Goal: Check status: Check status

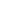
click at [0, 0] on html at bounding box center [0, 0] width 0 height 0
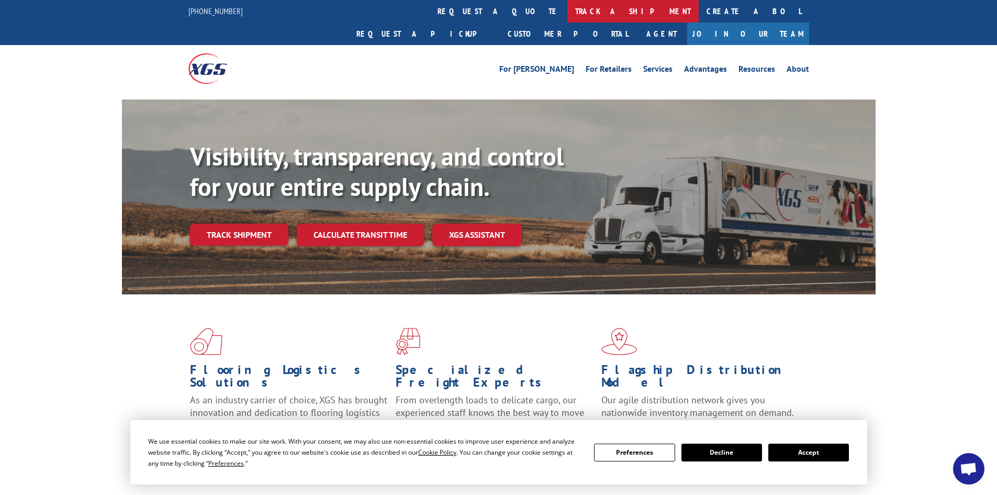
click at [567, 11] on link "track a shipment" at bounding box center [632, 11] width 131 height 23
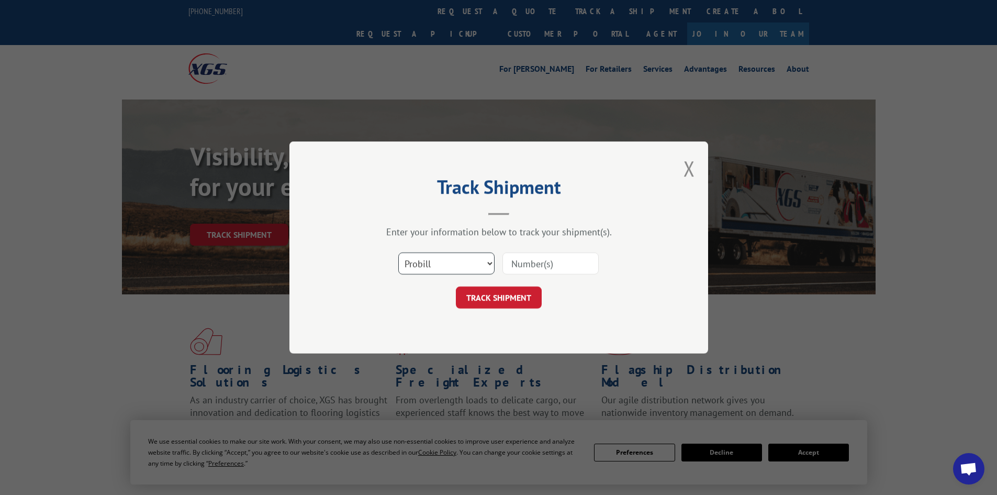
click at [438, 257] on select "Select category... Probill BOL PO" at bounding box center [446, 263] width 96 height 22
select select "po"
click at [398, 252] on select "Select category... Probill BOL PO" at bounding box center [446, 263] width 96 height 22
click at [518, 259] on input at bounding box center [550, 263] width 96 height 22
type input "52533404"
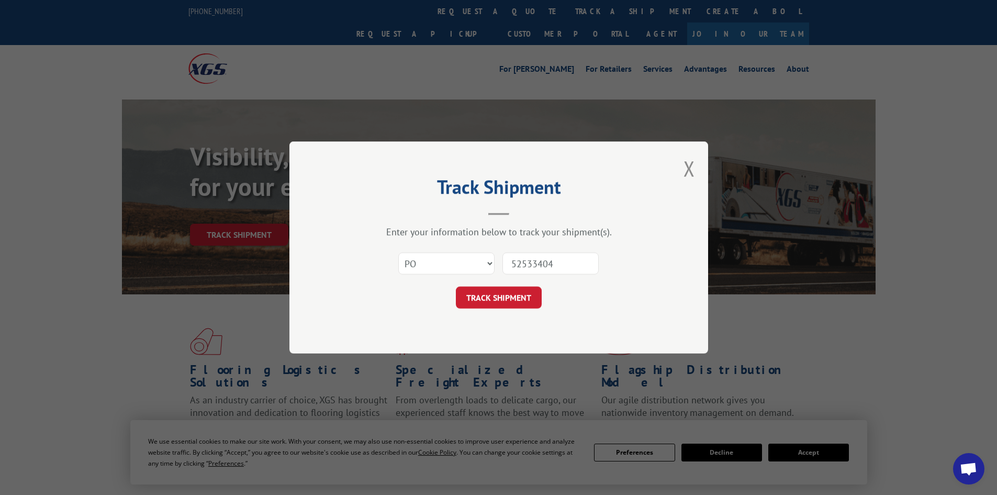
click at [456, 286] on button "TRACK SHIPMENT" at bounding box center [499, 297] width 86 height 22
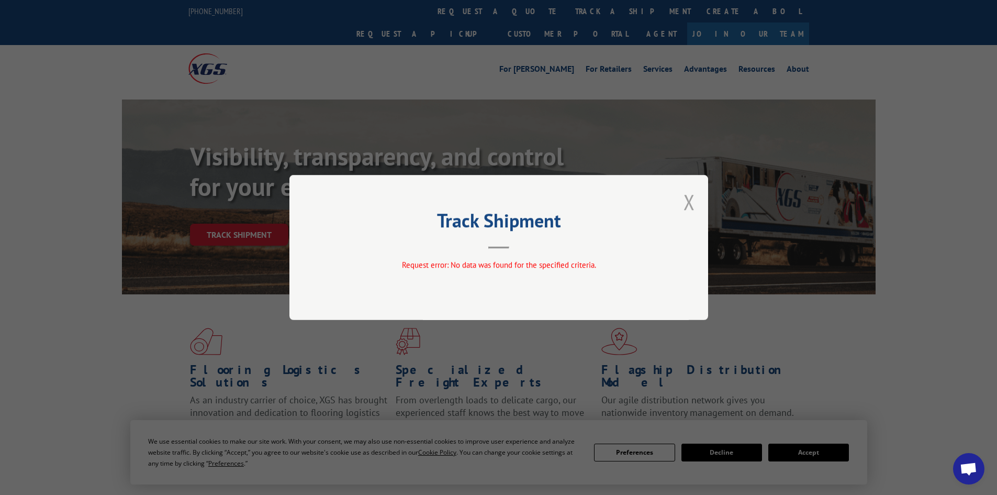
click at [690, 197] on button "Close modal" at bounding box center [689, 202] width 12 height 28
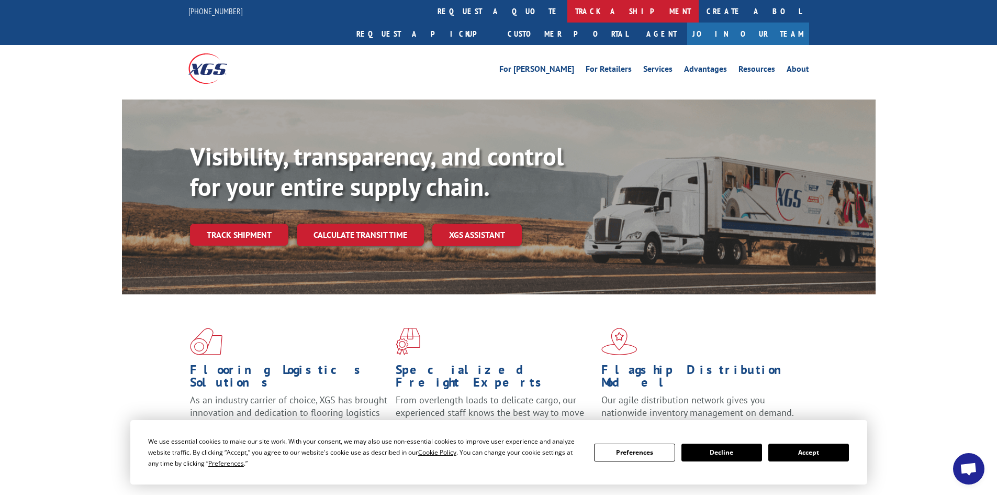
click at [567, 8] on link "track a shipment" at bounding box center [632, 11] width 131 height 23
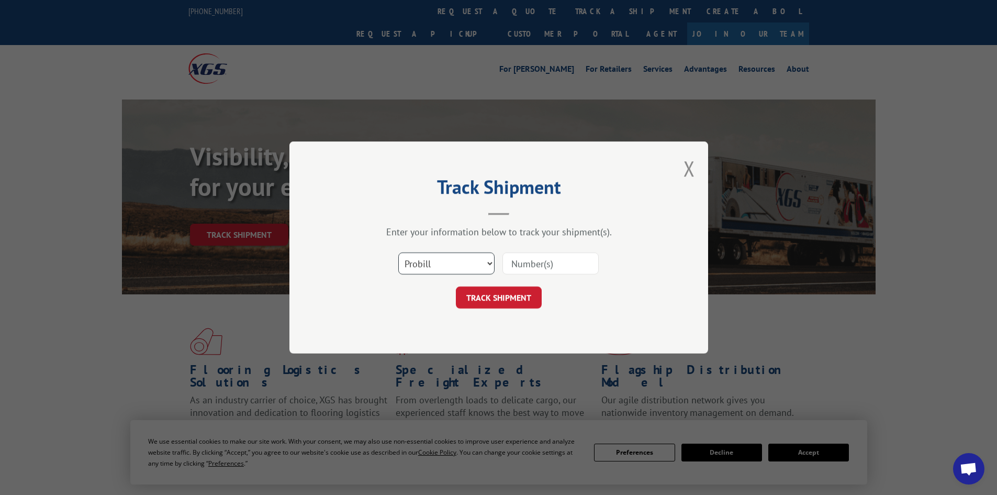
click at [440, 268] on select "Select category... Probill BOL PO" at bounding box center [446, 263] width 96 height 22
select select "po"
click at [398, 252] on select "Select category... Probill BOL PO" at bounding box center [446, 263] width 96 height 22
click at [533, 257] on input at bounding box center [550, 263] width 96 height 22
type input "52534304"
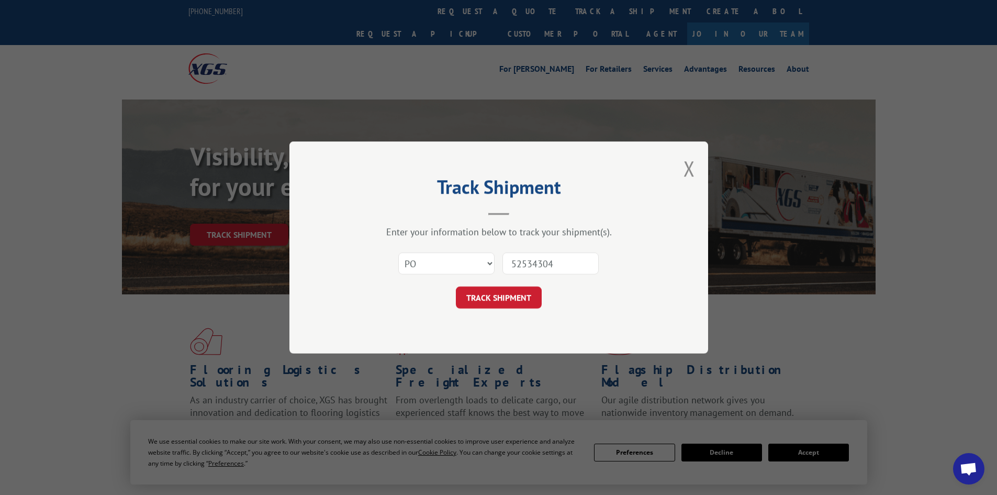
click button "TRACK SHIPMENT" at bounding box center [499, 297] width 86 height 22
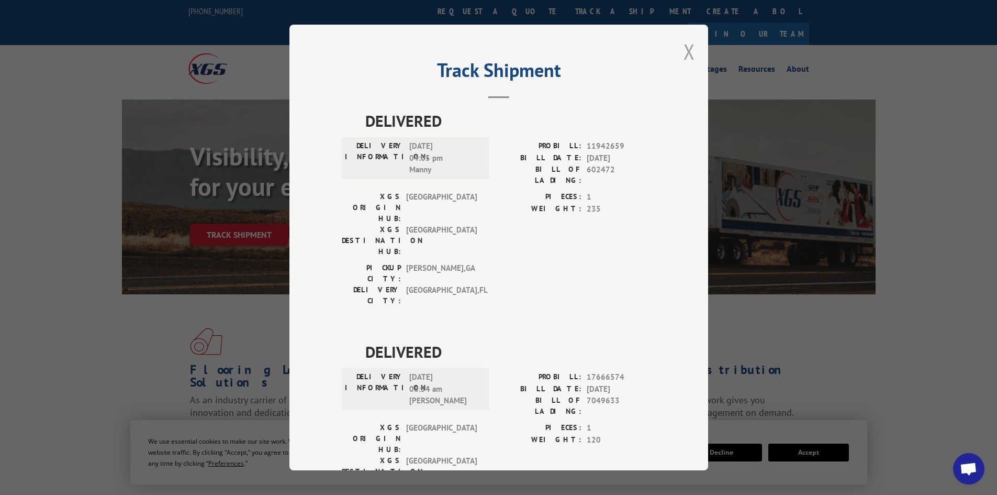
click at [683, 46] on button "Close modal" at bounding box center [689, 52] width 12 height 28
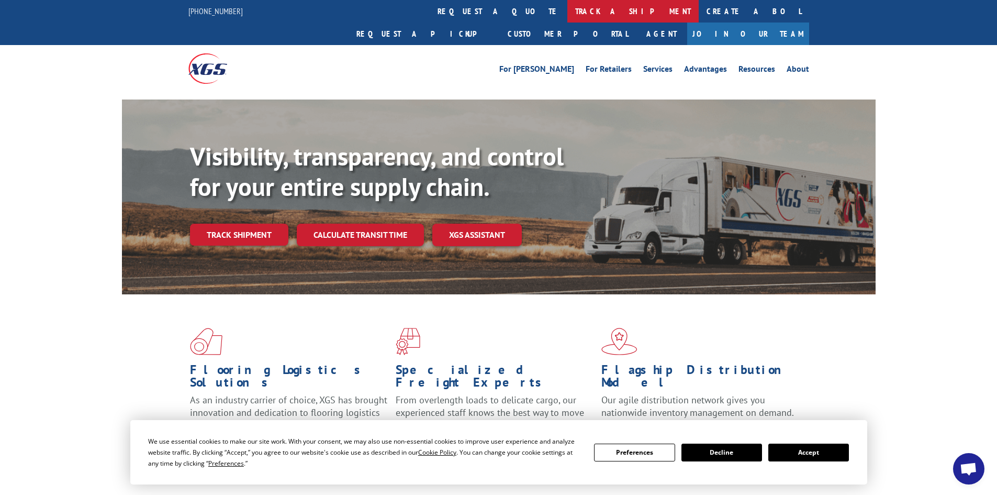
click at [567, 9] on link "track a shipment" at bounding box center [632, 11] width 131 height 23
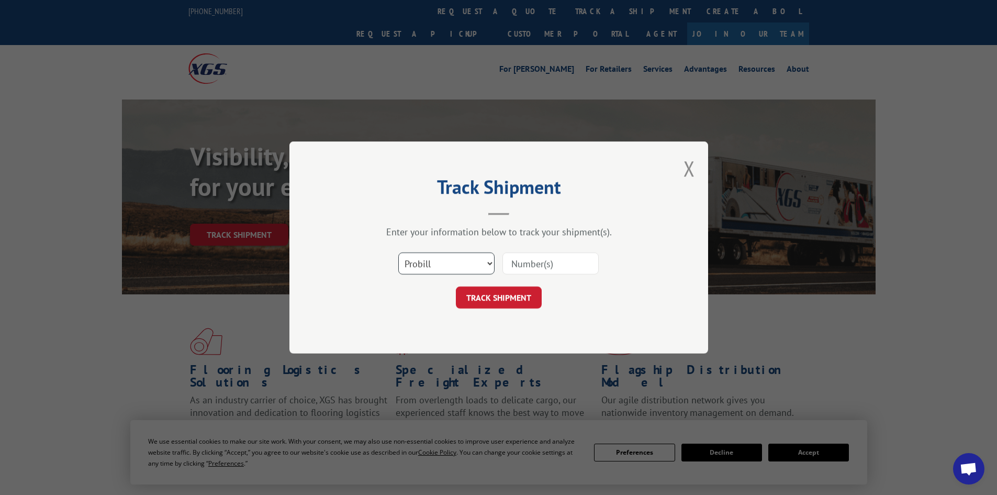
click at [447, 271] on select "Select category... Probill BOL PO" at bounding box center [446, 263] width 96 height 22
select select "po"
click at [398, 252] on select "Select category... Probill BOL PO" at bounding box center [446, 263] width 96 height 22
click at [516, 255] on input at bounding box center [550, 263] width 96 height 22
type input "52534303"
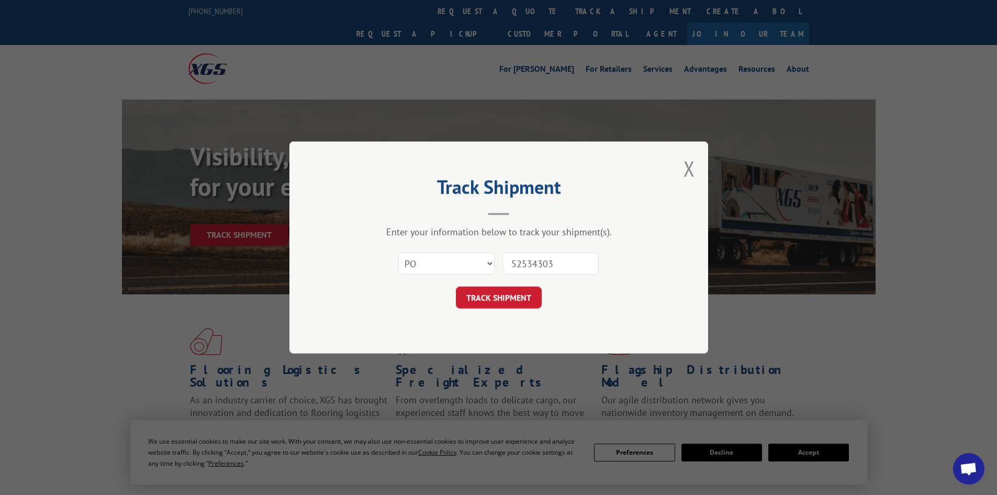
click at [456, 286] on button "TRACK SHIPMENT" at bounding box center [499, 297] width 86 height 22
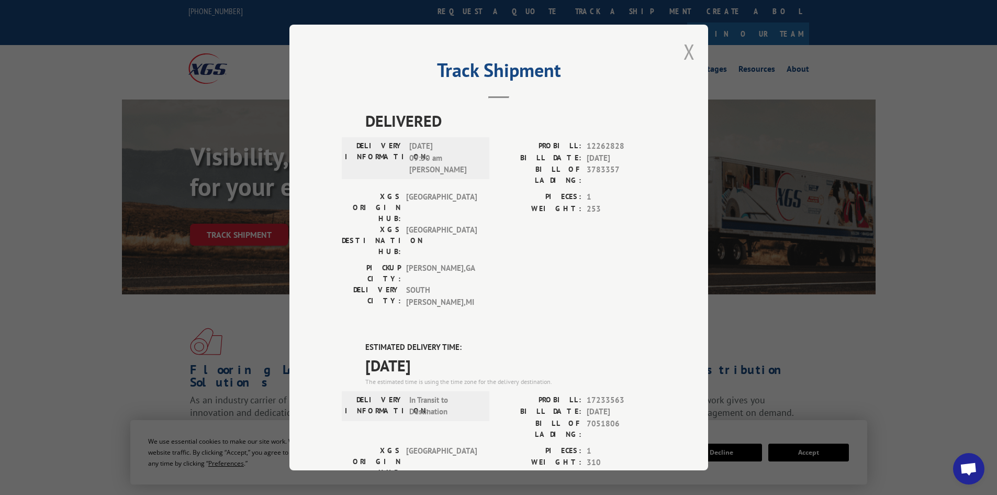
click at [685, 50] on button "Close modal" at bounding box center [689, 52] width 12 height 28
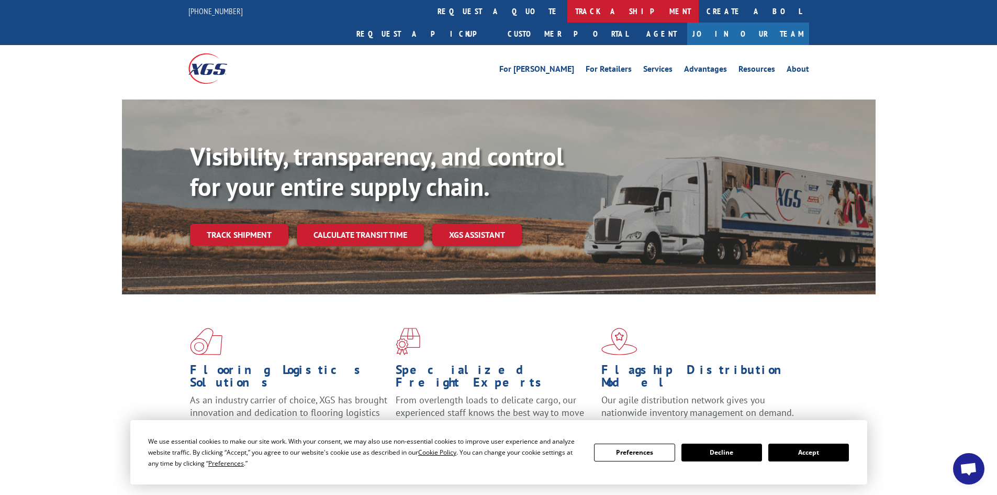
click at [567, 11] on link "track a shipment" at bounding box center [632, 11] width 131 height 23
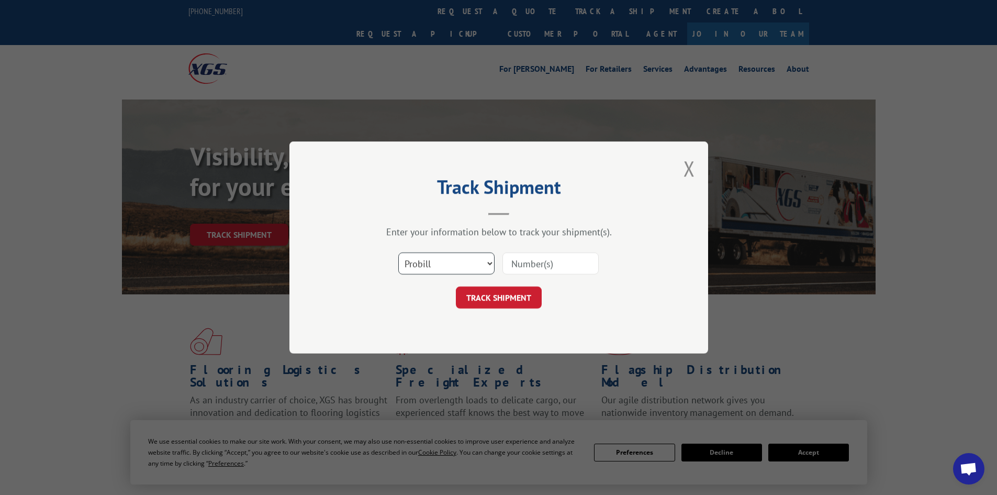
click at [432, 264] on select "Select category... Probill BOL PO" at bounding box center [446, 263] width 96 height 22
select select "po"
click at [398, 252] on select "Select category... Probill BOL PO" at bounding box center [446, 263] width 96 height 22
click at [515, 265] on input at bounding box center [550, 263] width 96 height 22
type input "52534274"
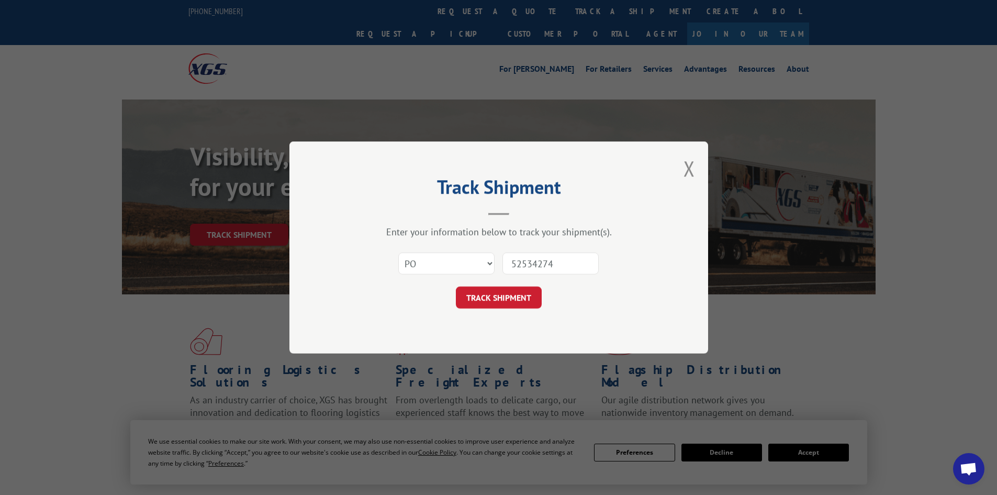
click button "TRACK SHIPMENT" at bounding box center [499, 297] width 86 height 22
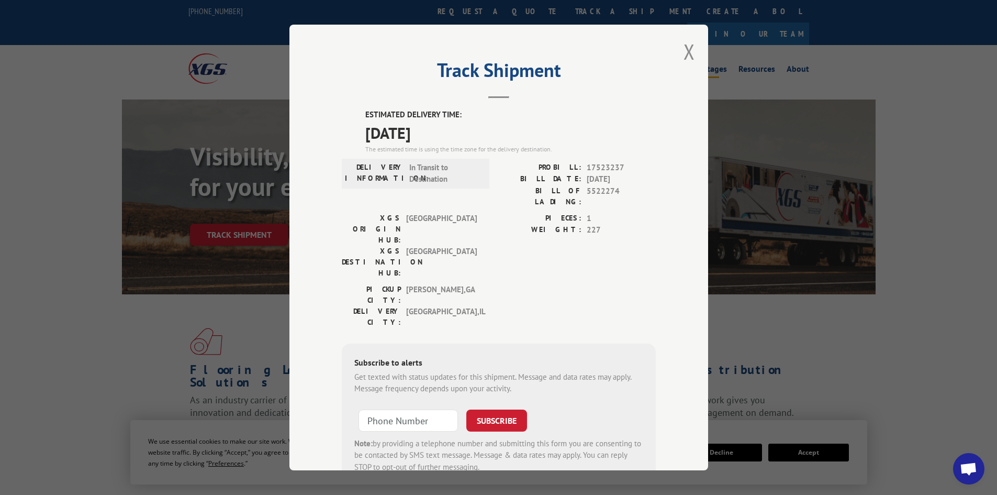
click at [684, 48] on button "Close modal" at bounding box center [689, 52] width 12 height 28
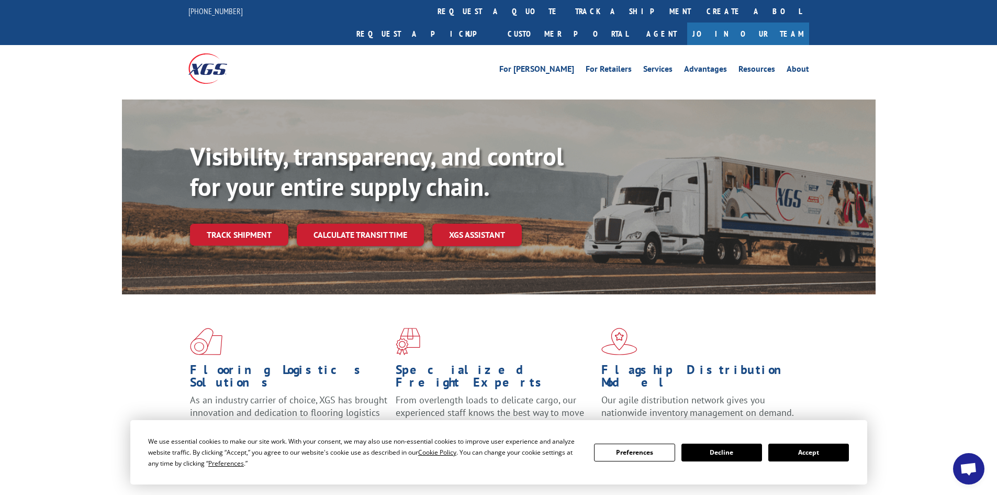
click at [567, 12] on link "track a shipment" at bounding box center [632, 11] width 131 height 23
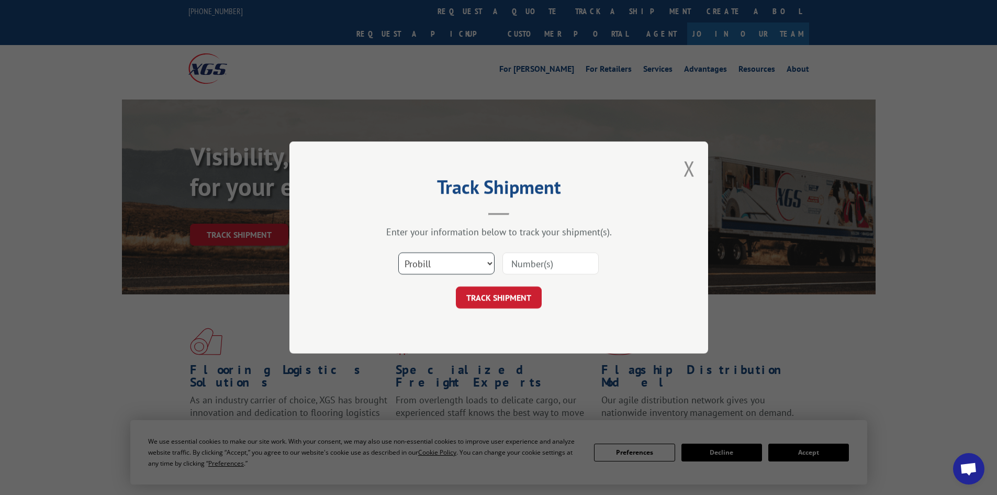
click at [436, 266] on select "Select category... Probill BOL PO" at bounding box center [446, 263] width 96 height 22
select select "po"
click at [398, 252] on select "Select category... Probill BOL PO" at bounding box center [446, 263] width 96 height 22
click at [542, 261] on input at bounding box center [550, 263] width 96 height 22
type input "52534288"
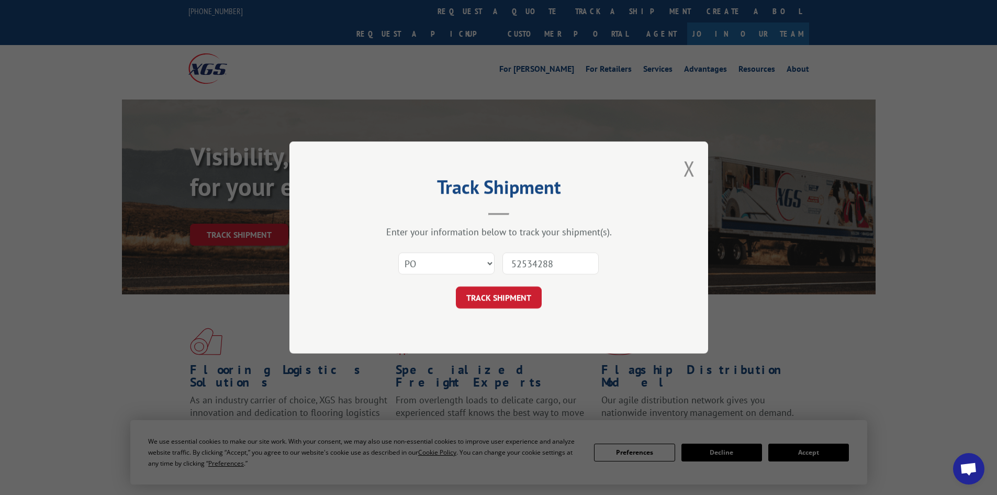
click button "TRACK SHIPMENT" at bounding box center [499, 297] width 86 height 22
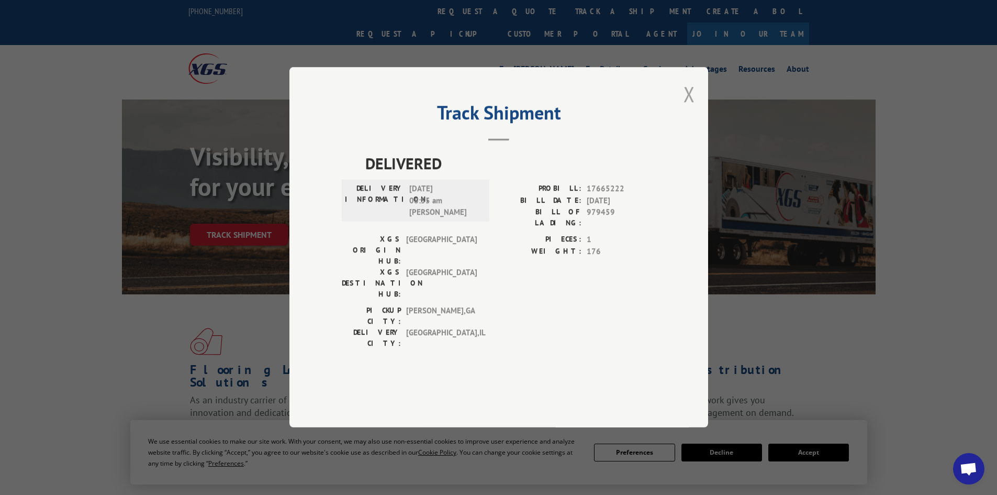
click at [689, 108] on button "Close modal" at bounding box center [689, 94] width 12 height 28
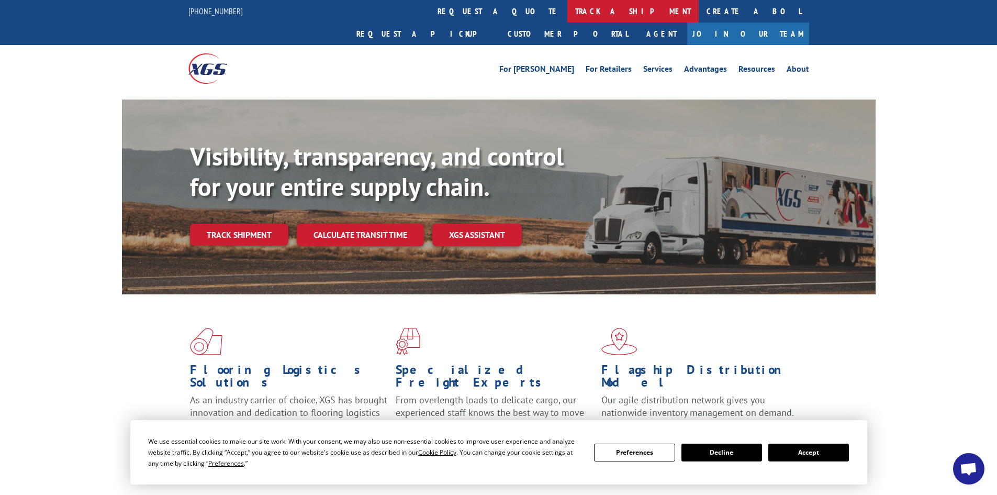
click at [567, 12] on link "track a shipment" at bounding box center [632, 11] width 131 height 23
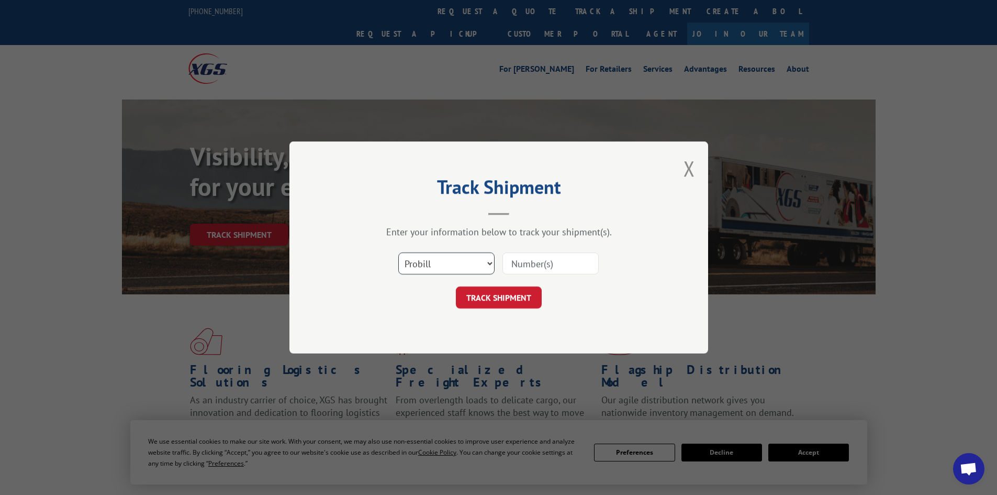
click at [445, 261] on select "Select category... Probill BOL PO" at bounding box center [446, 263] width 96 height 22
select select "bol"
click at [398, 252] on select "Select category... Probill BOL PO" at bounding box center [446, 263] width 96 height 22
click at [526, 263] on input at bounding box center [550, 263] width 96 height 22
paste input "474993"
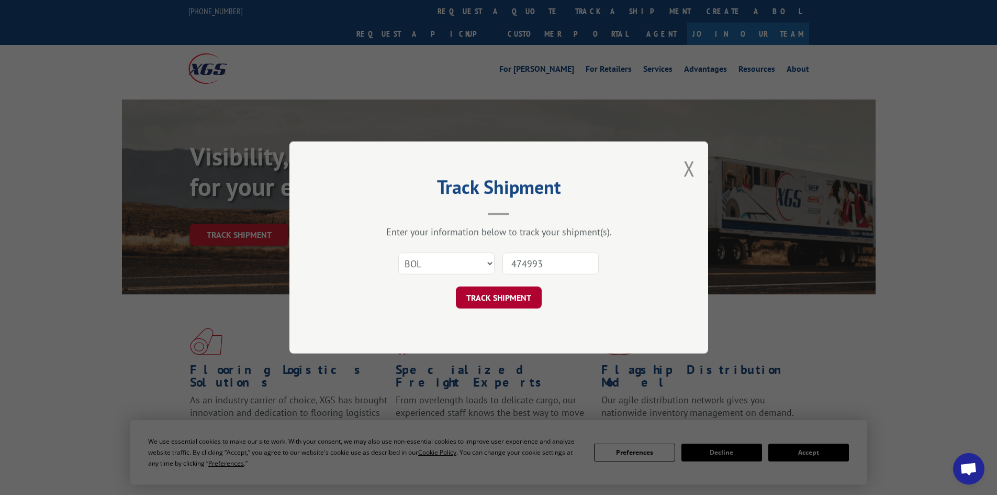
type input "474993"
click at [523, 297] on button "TRACK SHIPMENT" at bounding box center [499, 297] width 86 height 22
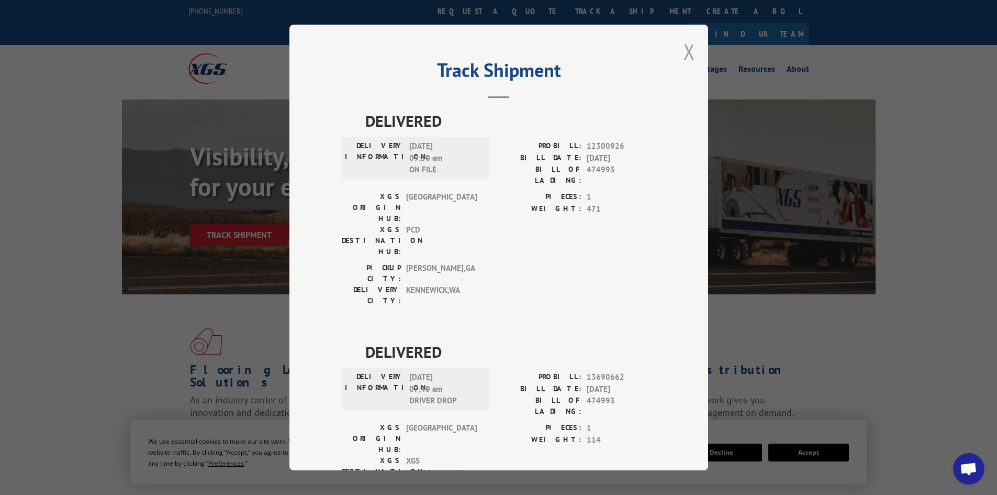
click at [688, 51] on button "Close modal" at bounding box center [689, 52] width 12 height 28
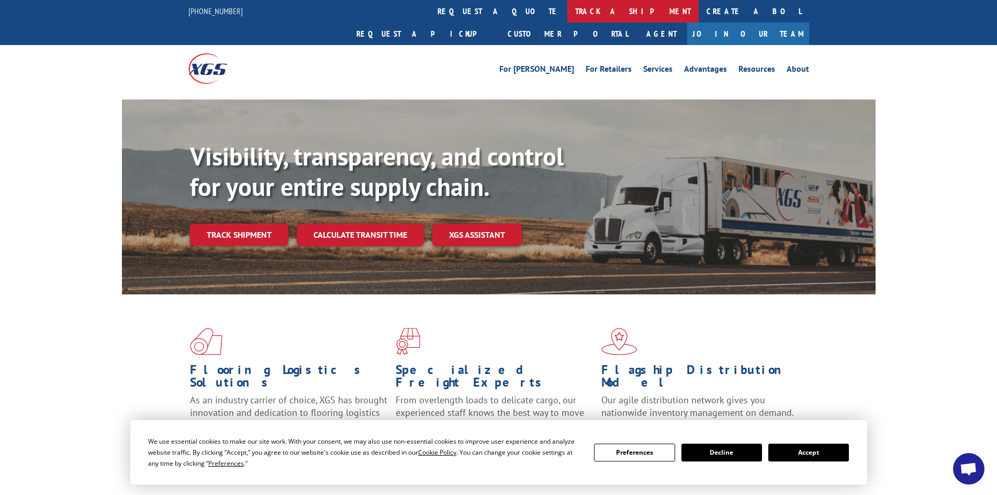
click at [567, 7] on link "track a shipment" at bounding box center [632, 11] width 131 height 23
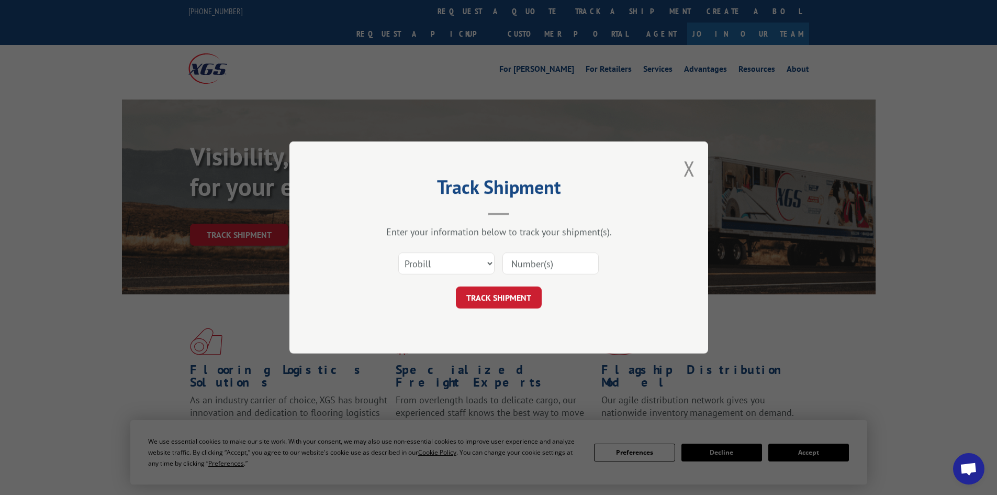
click at [508, 260] on input at bounding box center [550, 263] width 96 height 22
paste input "018915251002"
type input "018915251002"
click at [490, 299] on button "TRACK SHIPMENT" at bounding box center [499, 297] width 86 height 22
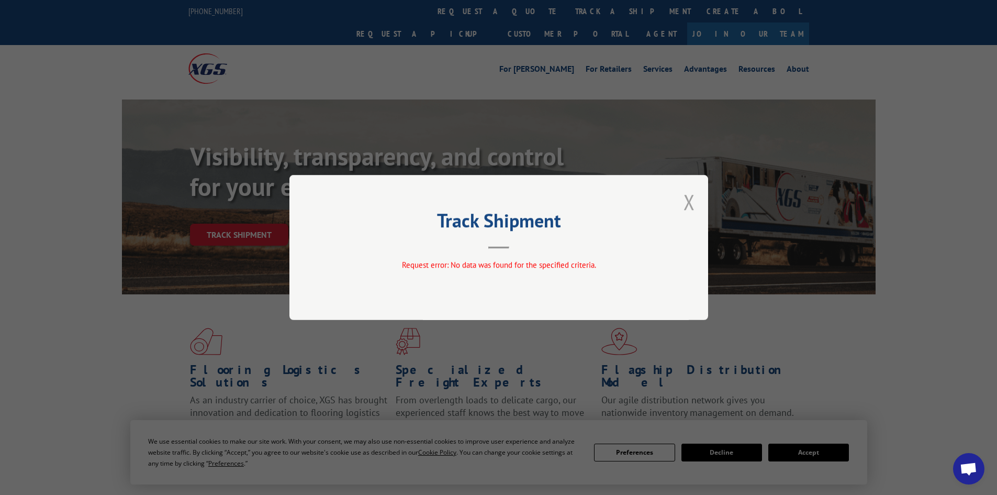
click at [689, 204] on button "Close modal" at bounding box center [689, 202] width 12 height 28
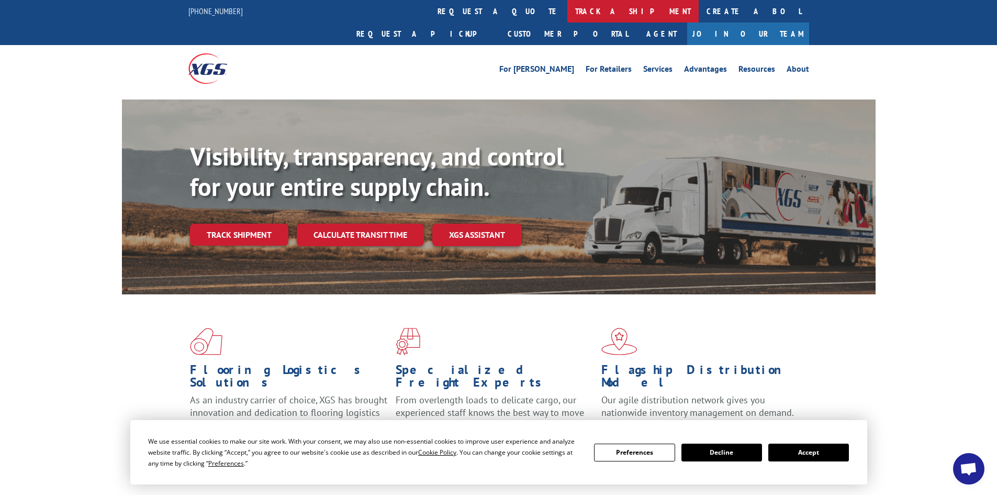
click at [567, 7] on link "track a shipment" at bounding box center [632, 11] width 131 height 23
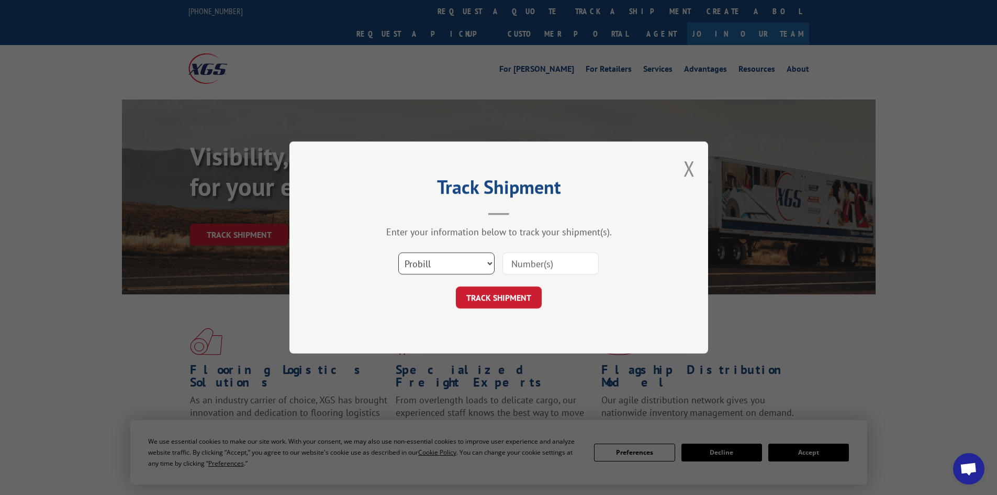
drag, startPoint x: 435, startPoint y: 265, endPoint x: 416, endPoint y: 267, distance: 19.0
click at [419, 267] on select "Select category... Probill BOL PO" at bounding box center [446, 263] width 96 height 22
select select "po"
click at [398, 252] on select "Select category... Probill BOL PO" at bounding box center [446, 263] width 96 height 22
click at [543, 265] on input at bounding box center [550, 263] width 96 height 22
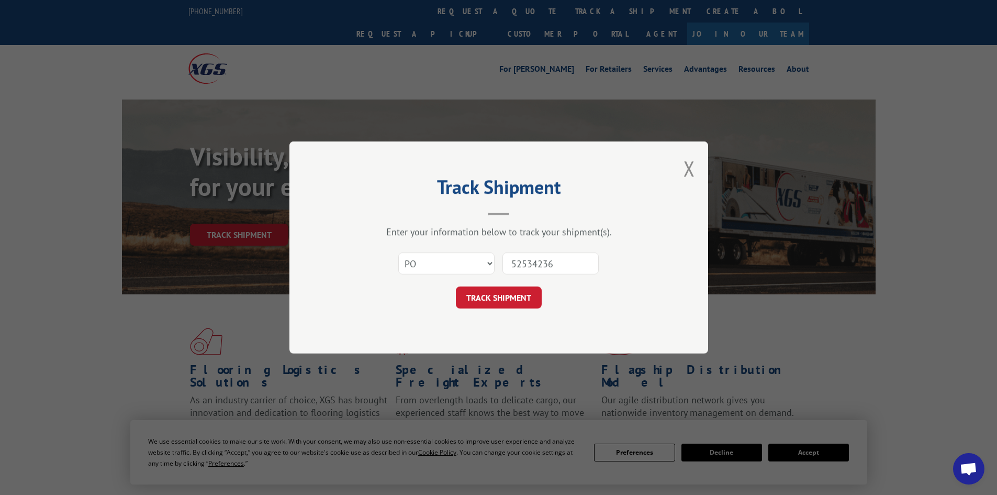
type input "52534236"
click at [456, 286] on button "TRACK SHIPMENT" at bounding box center [499, 297] width 86 height 22
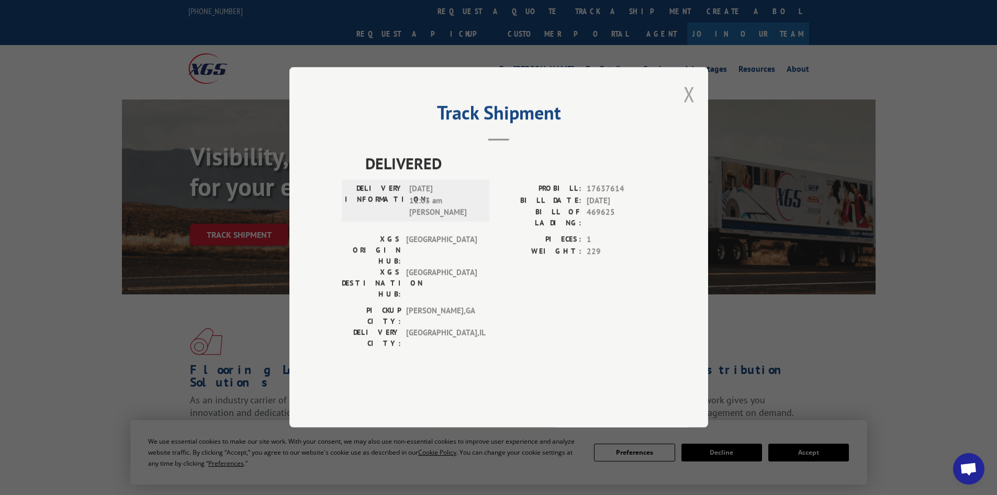
click at [691, 108] on button "Close modal" at bounding box center [689, 94] width 12 height 28
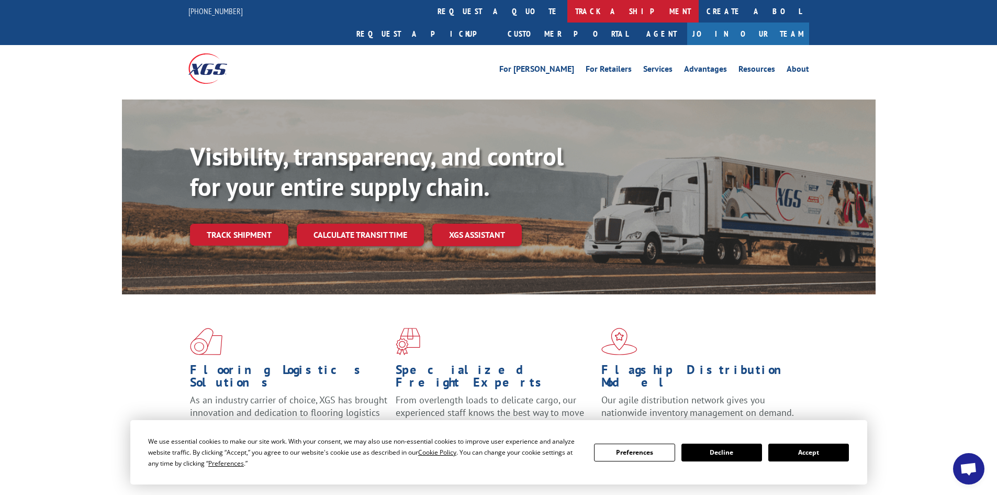
click at [567, 2] on link "track a shipment" at bounding box center [632, 11] width 131 height 23
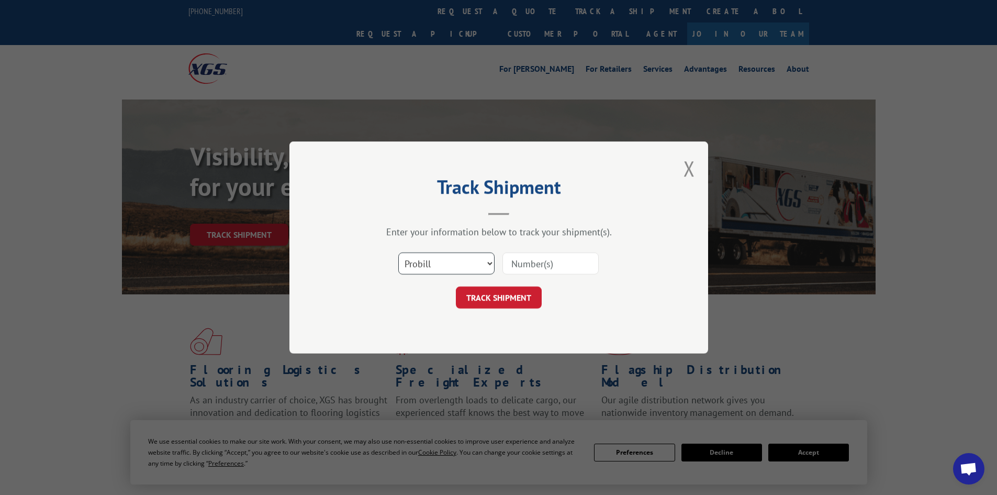
click at [459, 263] on select "Select category... Probill BOL PO" at bounding box center [446, 263] width 96 height 22
select select "po"
click at [398, 252] on select "Select category... Probill BOL PO" at bounding box center [446, 263] width 96 height 22
click at [513, 269] on input at bounding box center [550, 263] width 96 height 22
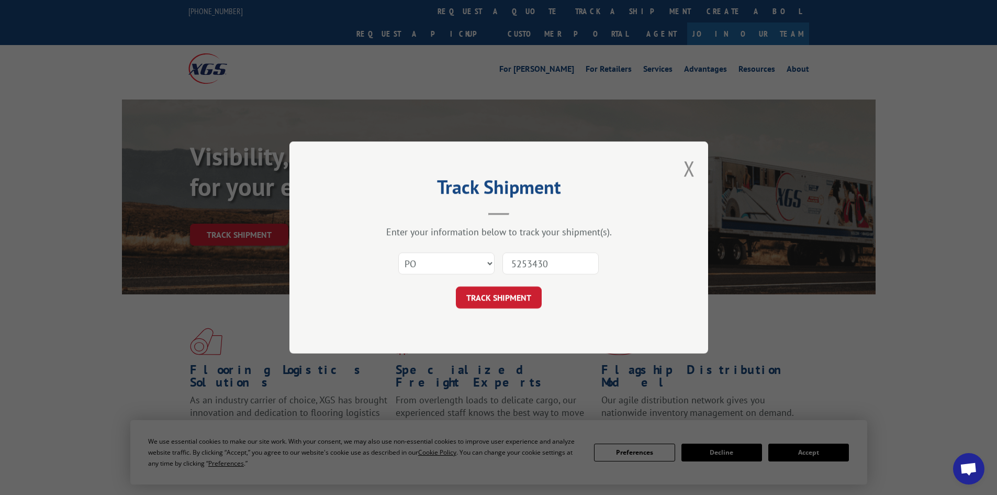
type input "52534305"
click button "TRACK SHIPMENT" at bounding box center [499, 297] width 86 height 22
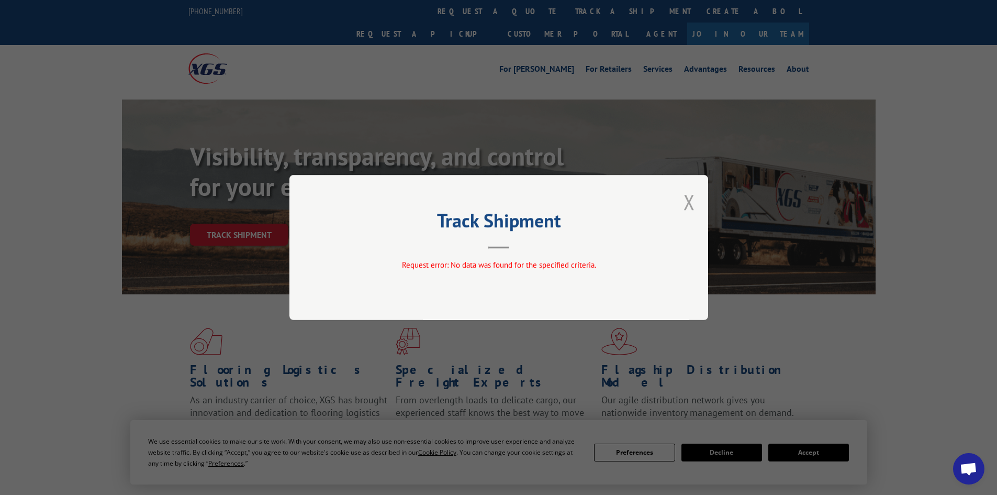
click at [690, 200] on button "Close modal" at bounding box center [689, 202] width 12 height 28
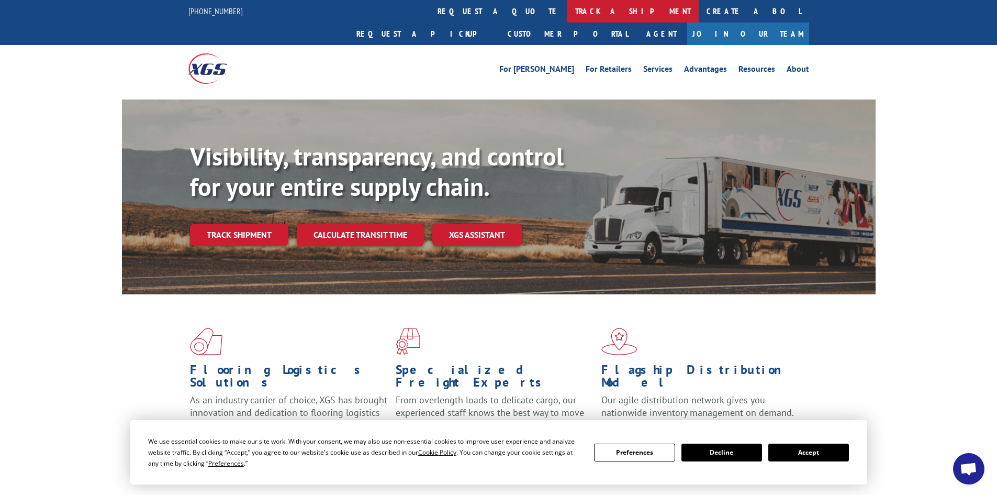
click at [567, 9] on link "track a shipment" at bounding box center [632, 11] width 131 height 23
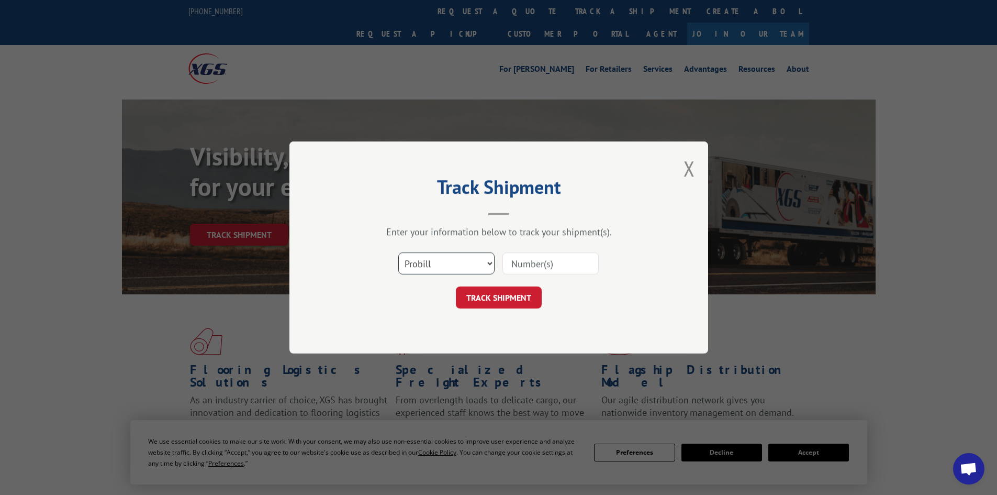
click at [443, 256] on select "Select category... Probill BOL PO" at bounding box center [446, 263] width 96 height 22
select select "po"
click at [398, 252] on select "Select category... Probill BOL PO" at bounding box center [446, 263] width 96 height 22
click at [520, 265] on input at bounding box center [550, 263] width 96 height 22
type input "52534305"
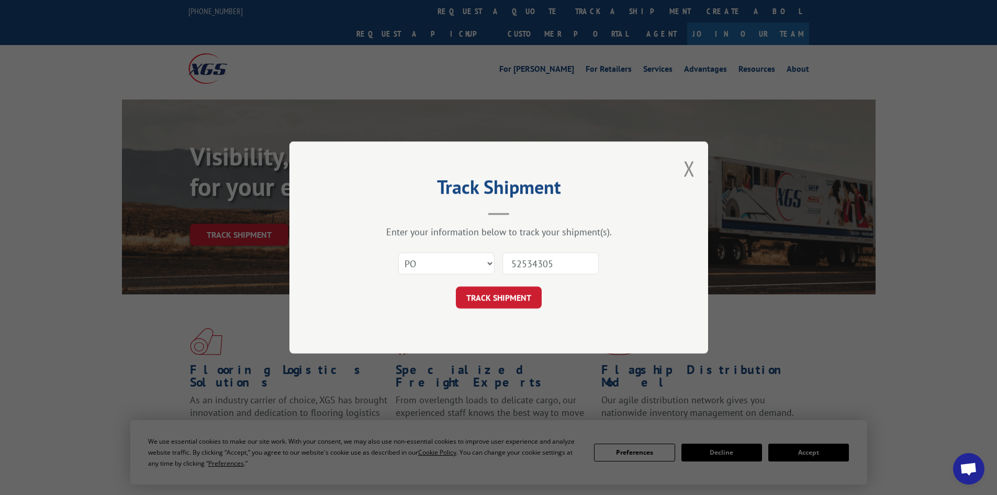
click button "TRACK SHIPMENT" at bounding box center [499, 297] width 86 height 22
